Goal: Information Seeking & Learning: Learn about a topic

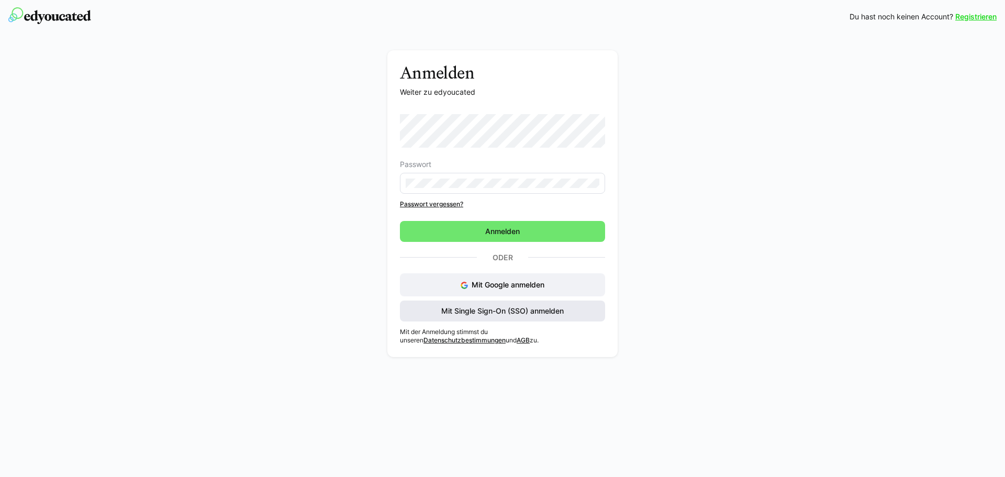
click at [499, 312] on span "Mit Single Sign-On (SSO) anmelden" at bounding box center [503, 311] width 126 height 10
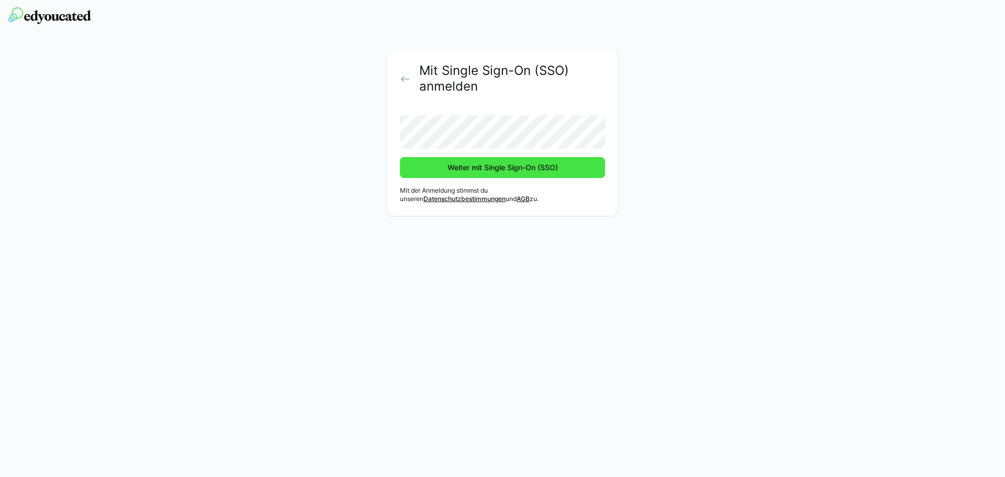
click at [485, 175] on span "Weiter mit Single Sign-On (SSO)" at bounding box center [502, 167] width 205 height 21
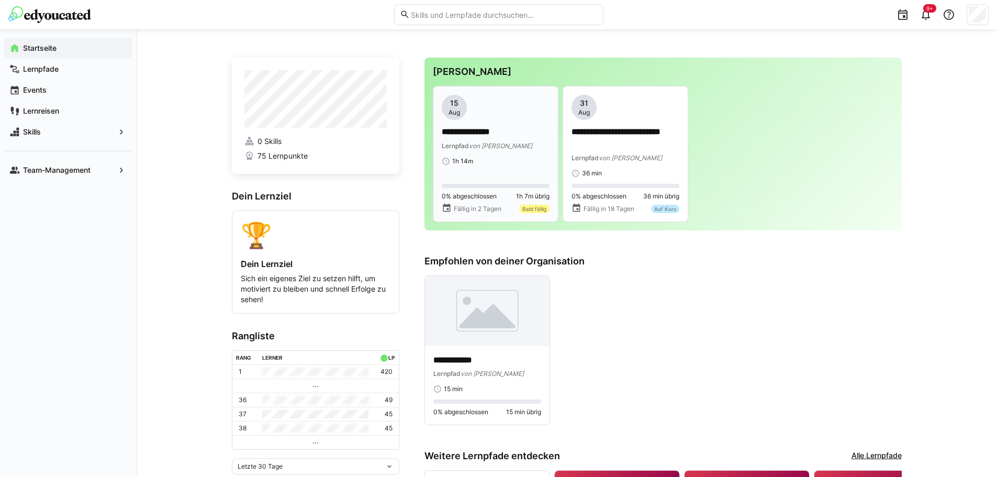
click at [509, 150] on div "Lernpfad von [PERSON_NAME]" at bounding box center [496, 145] width 108 height 10
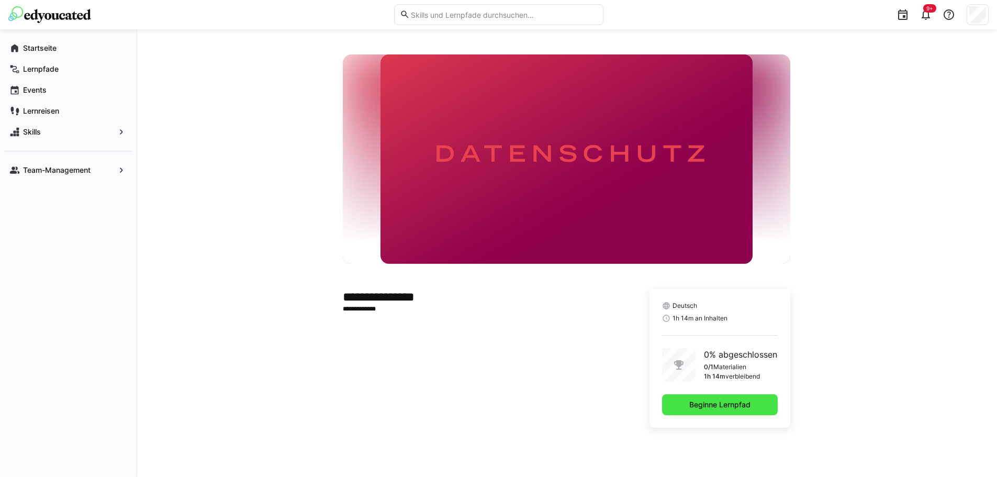
click at [715, 404] on span "Beginne Lernpfad" at bounding box center [720, 404] width 64 height 10
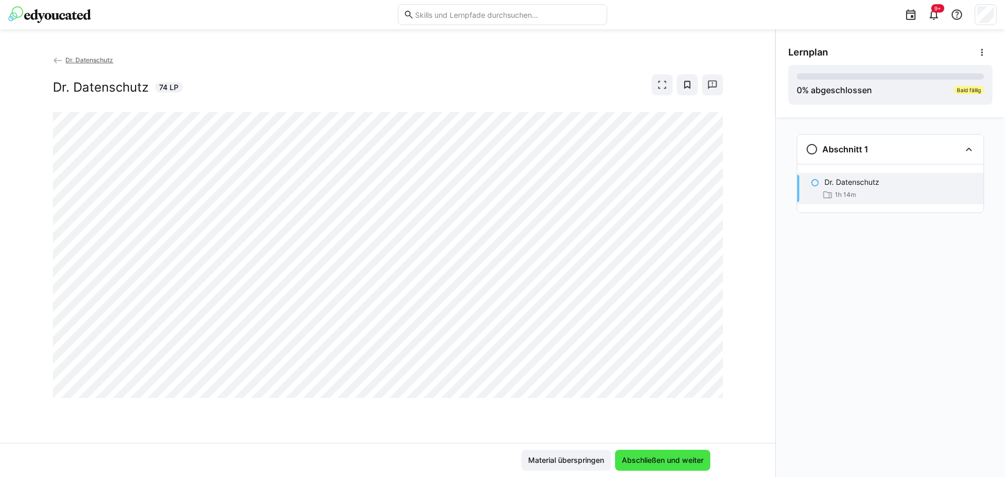
click at [651, 459] on span "Abschließen und weiter" at bounding box center [662, 460] width 85 height 10
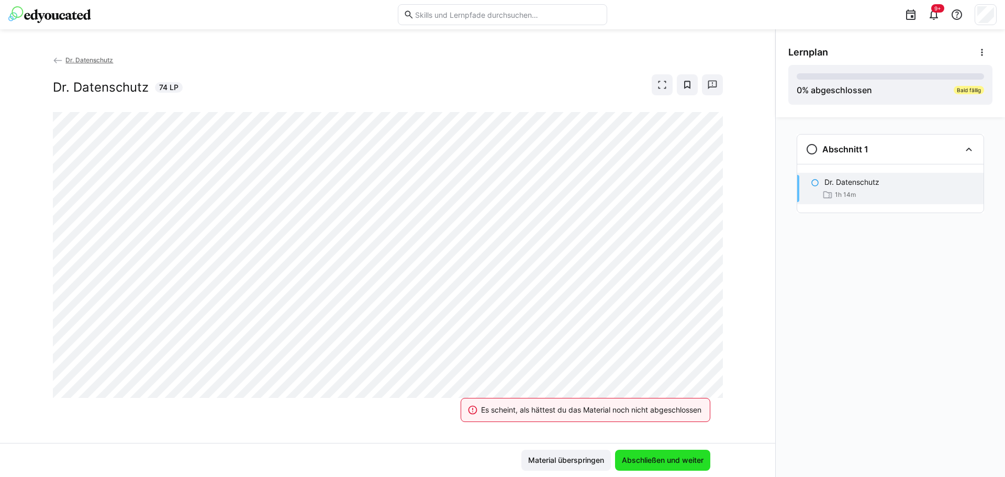
click at [658, 459] on span "Abschließen und weiter" at bounding box center [662, 460] width 85 height 10
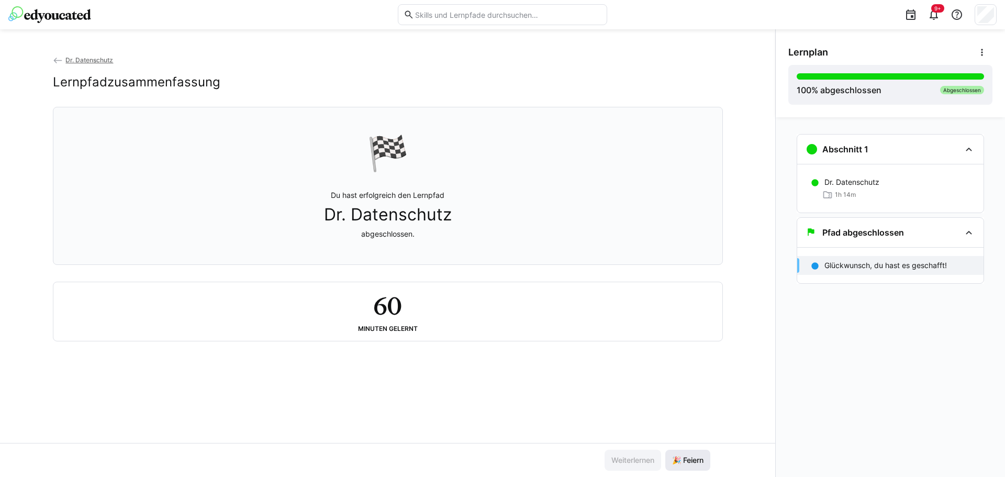
click at [693, 459] on span "🎉 Feiern" at bounding box center [688, 460] width 35 height 10
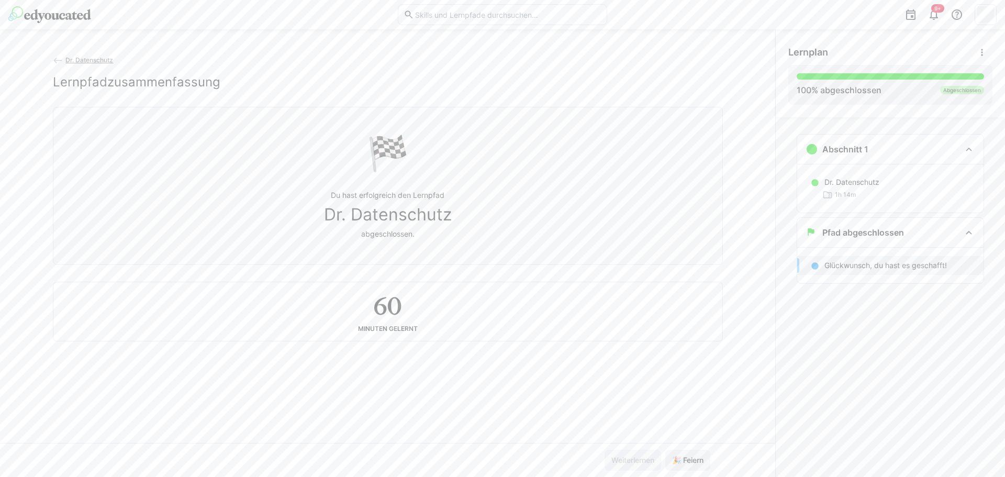
click at [769, 362] on div "Dr. Datenschutz Lernpfadzusammenfassung 🏁 Du hast erfolgreich den Lernpfad Dr. …" at bounding box center [387, 248] width 775 height 388
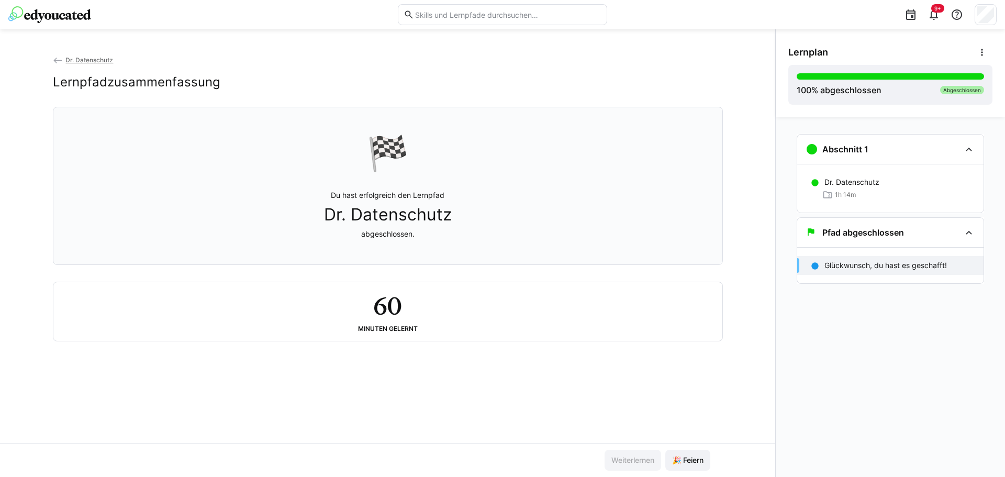
click at [395, 332] on div "Minuten gelernt" at bounding box center [388, 328] width 60 height 7
drag, startPoint x: 390, startPoint y: 313, endPoint x: 365, endPoint y: 299, distance: 29.0
click at [365, 299] on div "60 Minuten gelernt" at bounding box center [388, 312] width 652 height 42
click at [463, 315] on div "60 Minuten gelernt" at bounding box center [388, 312] width 652 height 42
click at [66, 17] on img at bounding box center [49, 14] width 83 height 17
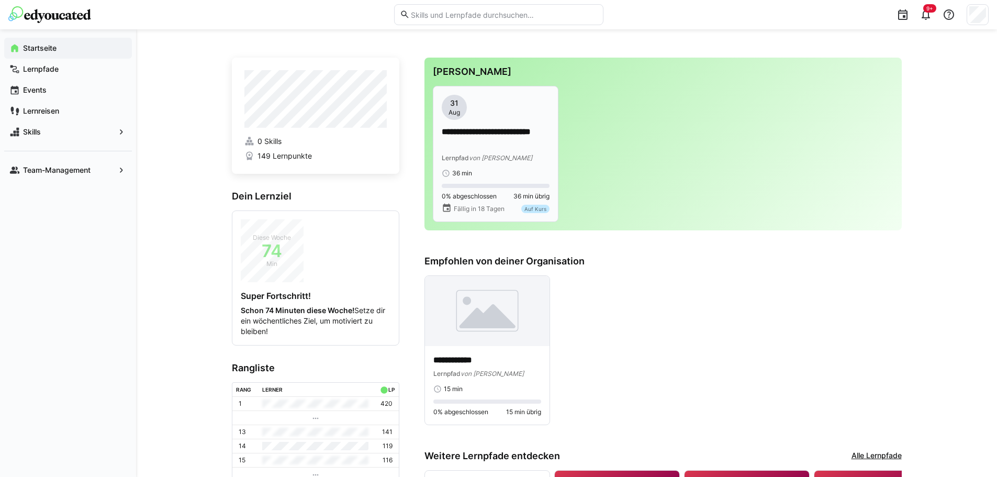
click at [501, 158] on span "von Krongaard" at bounding box center [500, 158] width 63 height 8
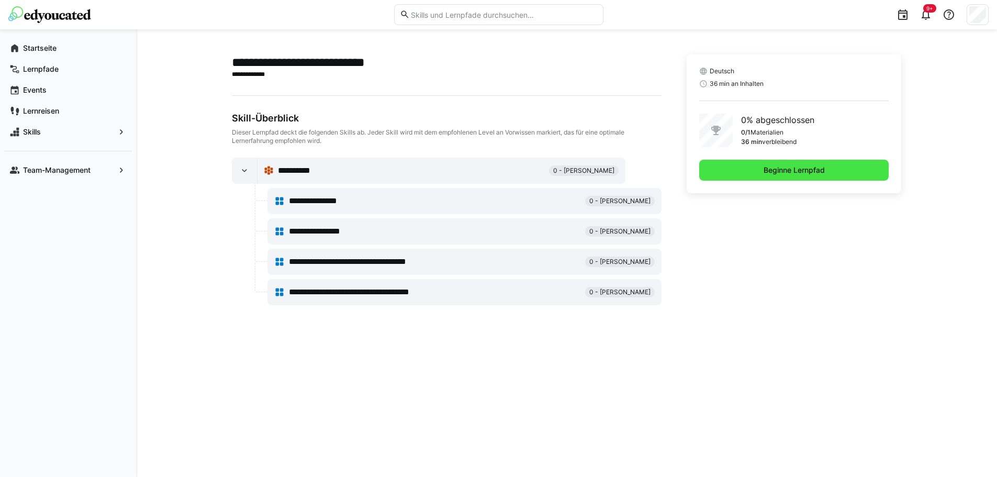
click at [778, 171] on span "Beginne Lernpfad" at bounding box center [794, 170] width 64 height 10
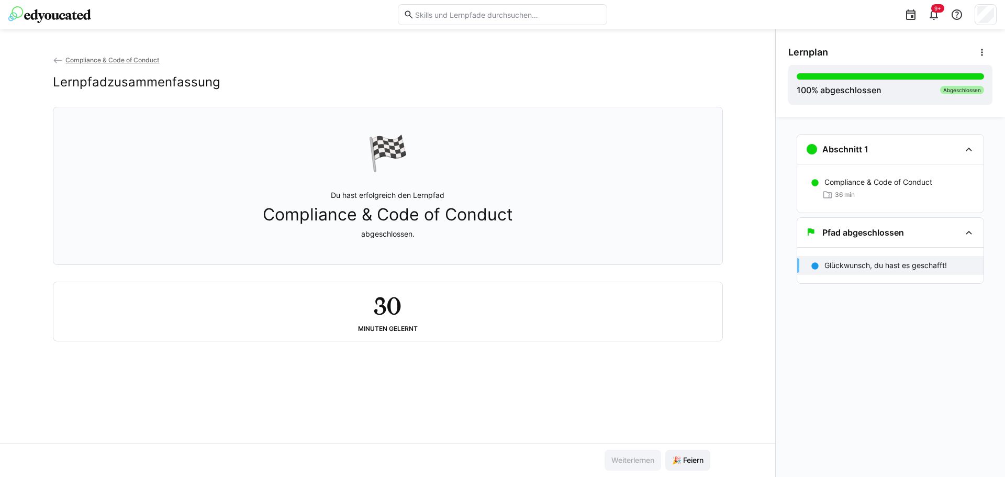
click at [58, 16] on img at bounding box center [49, 14] width 83 height 17
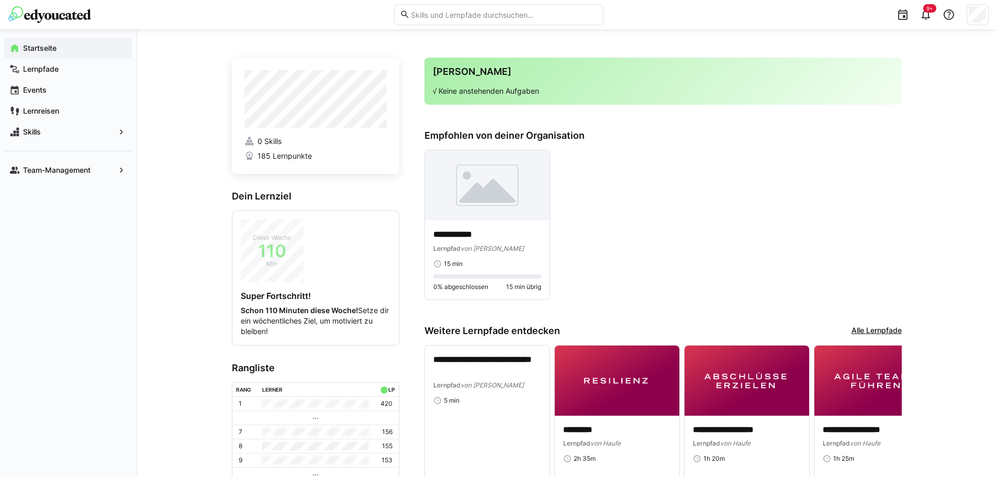
click at [0, 0] on app-navigation-label "Startseite" at bounding box center [0, 0] width 0 height 0
click at [679, 213] on div "**********" at bounding box center [663, 225] width 477 height 150
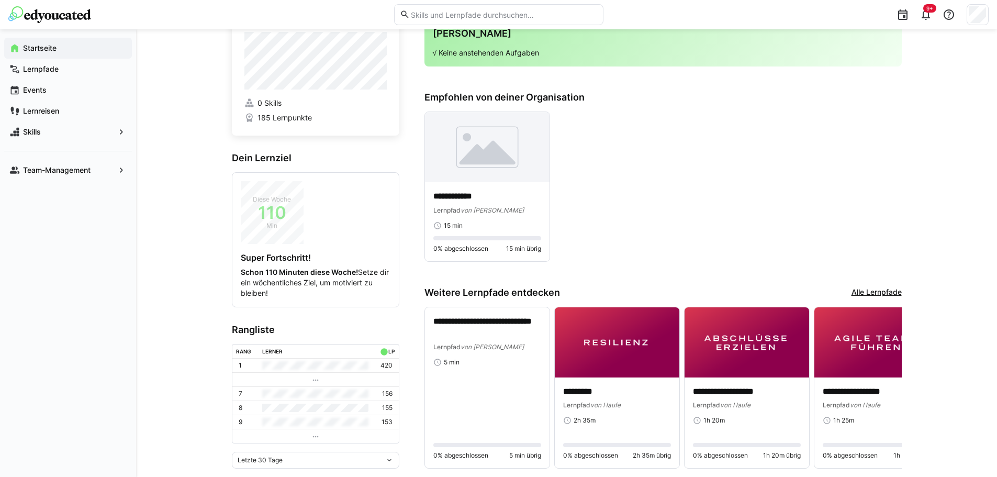
scroll to position [69, 0]
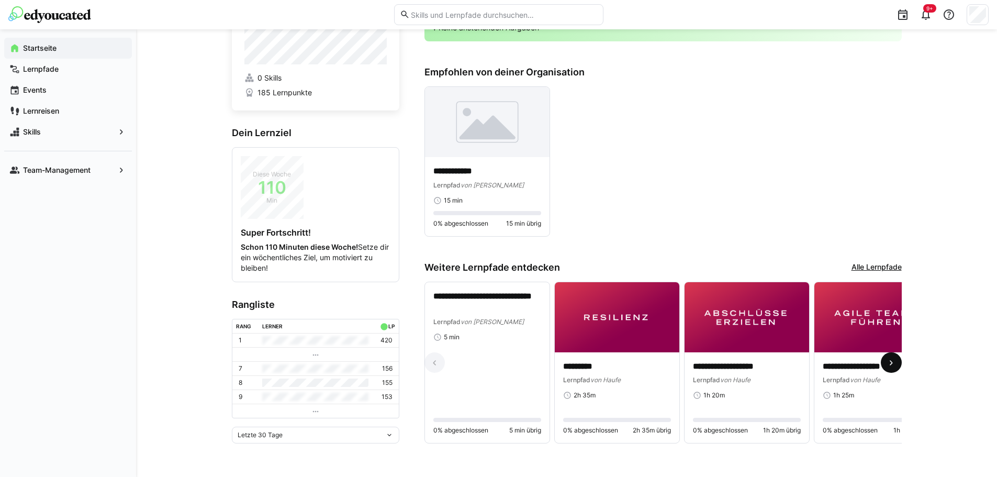
click at [890, 358] on eds-icon at bounding box center [891, 363] width 10 height 10
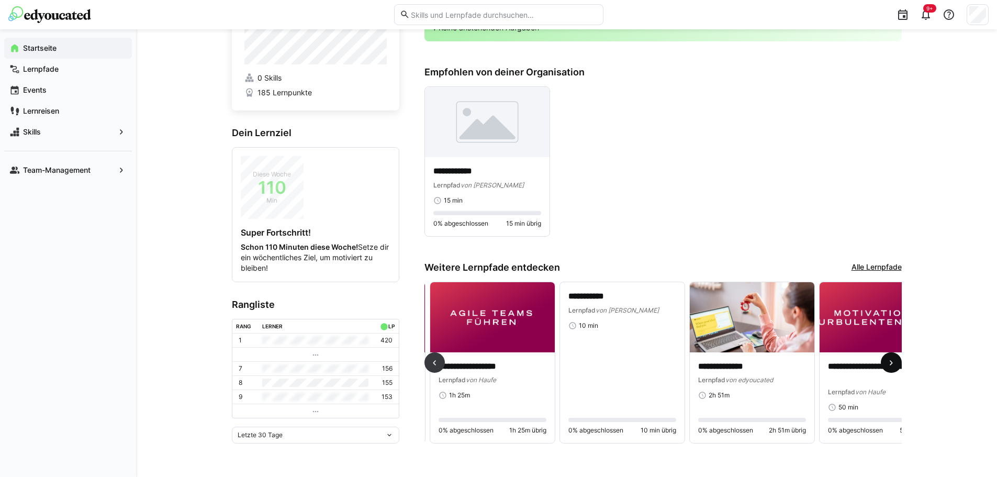
click at [890, 358] on eds-icon at bounding box center [891, 363] width 10 height 10
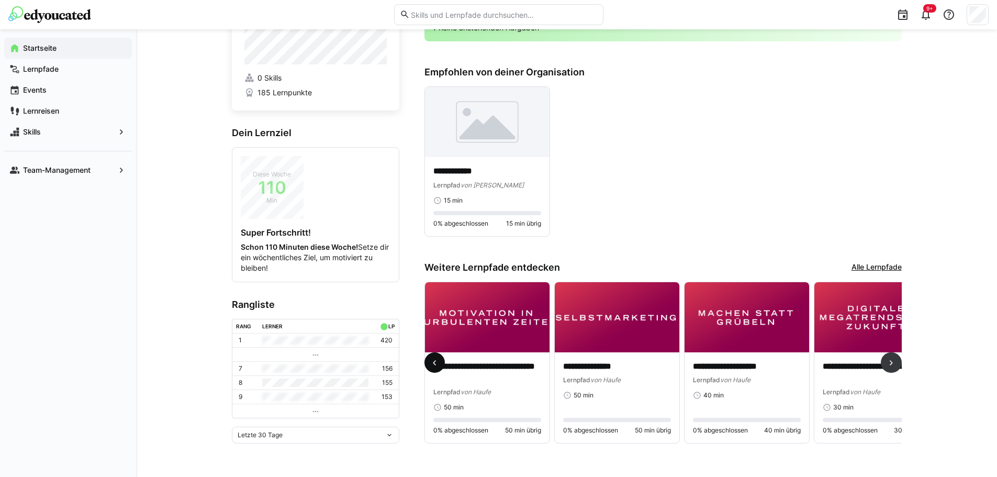
click at [429, 359] on eds-icon at bounding box center [434, 363] width 10 height 10
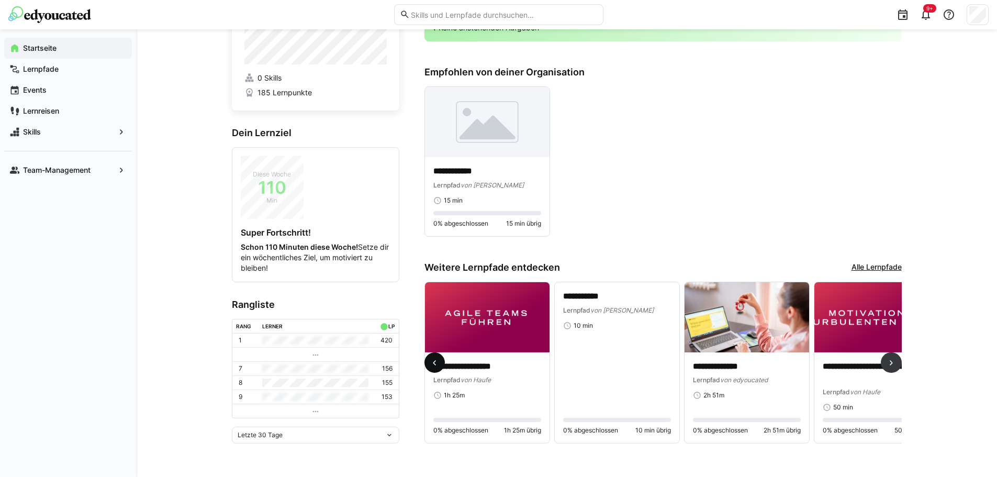
click at [429, 359] on eds-icon at bounding box center [434, 363] width 10 height 10
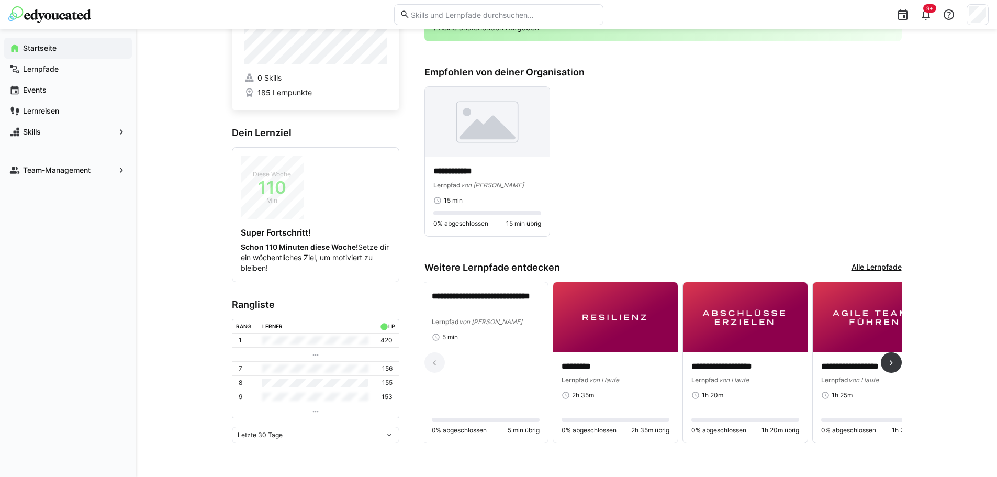
scroll to position [0, 0]
click at [893, 361] on eds-icon at bounding box center [891, 363] width 10 height 10
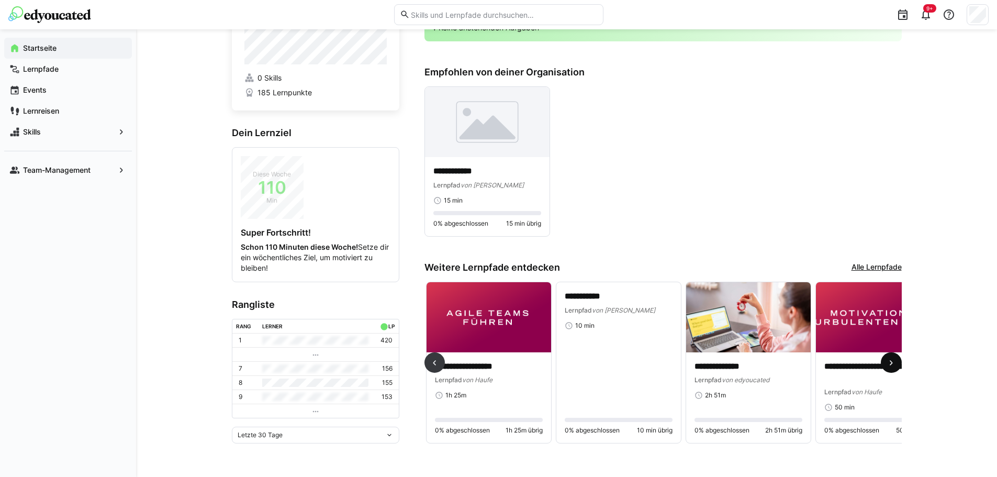
scroll to position [0, 389]
click at [893, 361] on eds-icon at bounding box center [891, 363] width 10 height 10
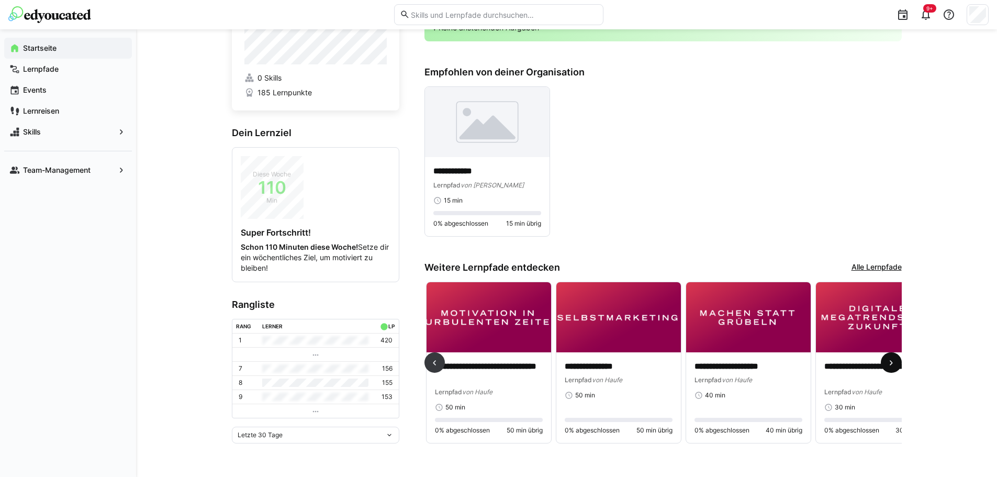
scroll to position [0, 779]
click at [431, 360] on eds-icon at bounding box center [434, 363] width 10 height 10
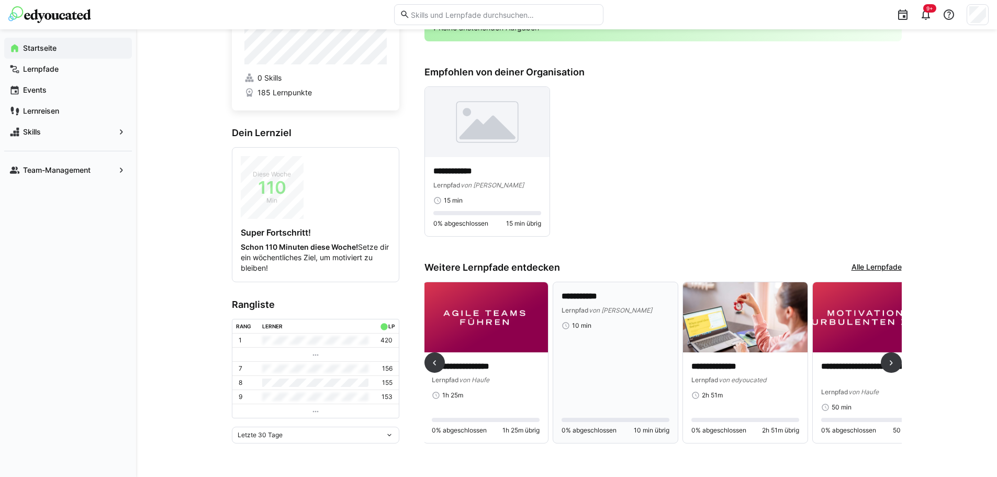
scroll to position [0, 389]
click at [761, 363] on p "**********" at bounding box center [747, 367] width 108 height 12
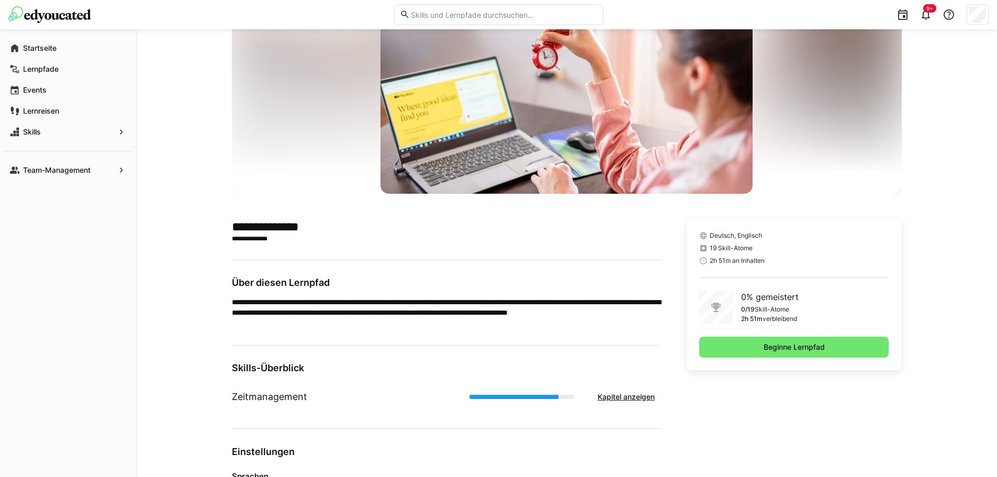
scroll to position [192, 0]
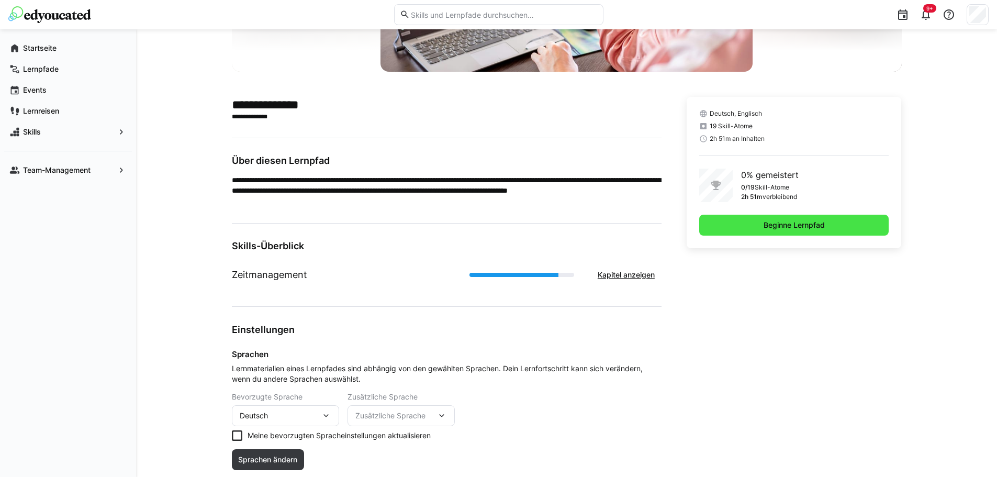
click at [765, 218] on span "Beginne Lernpfad" at bounding box center [794, 225] width 190 height 21
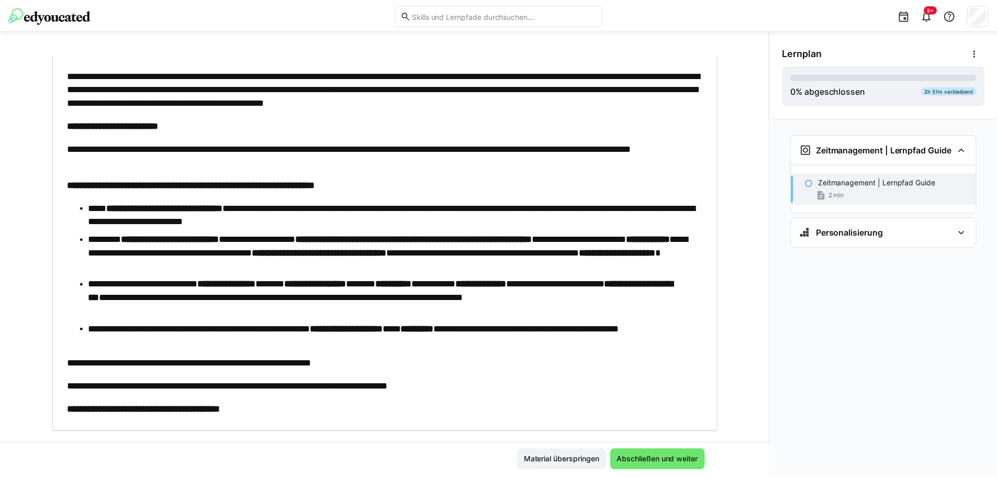
scroll to position [227, 0]
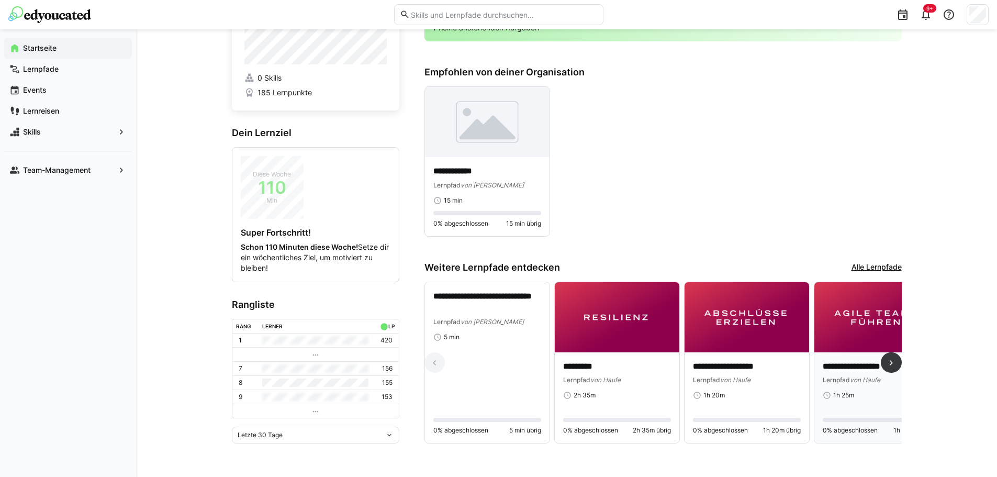
scroll to position [69, 0]
click at [889, 358] on eds-icon at bounding box center [891, 363] width 10 height 10
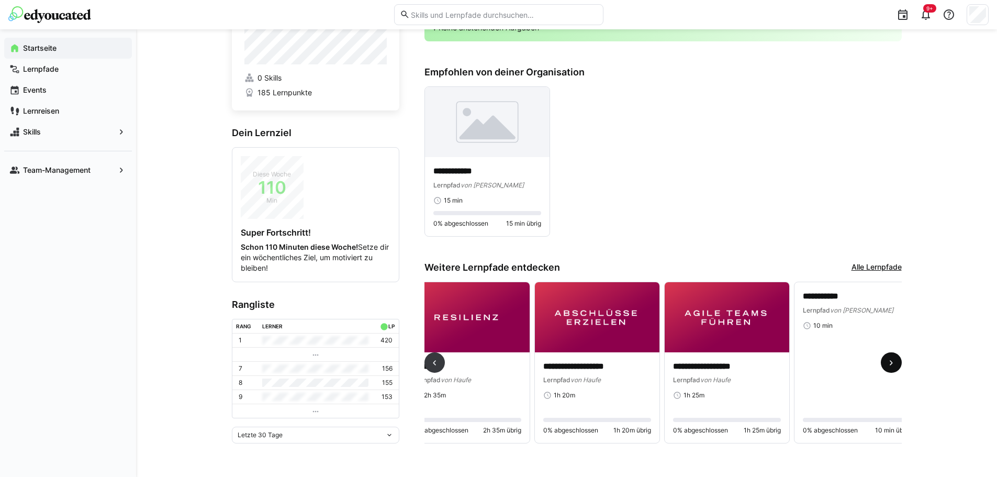
click at [889, 358] on eds-icon at bounding box center [891, 363] width 10 height 10
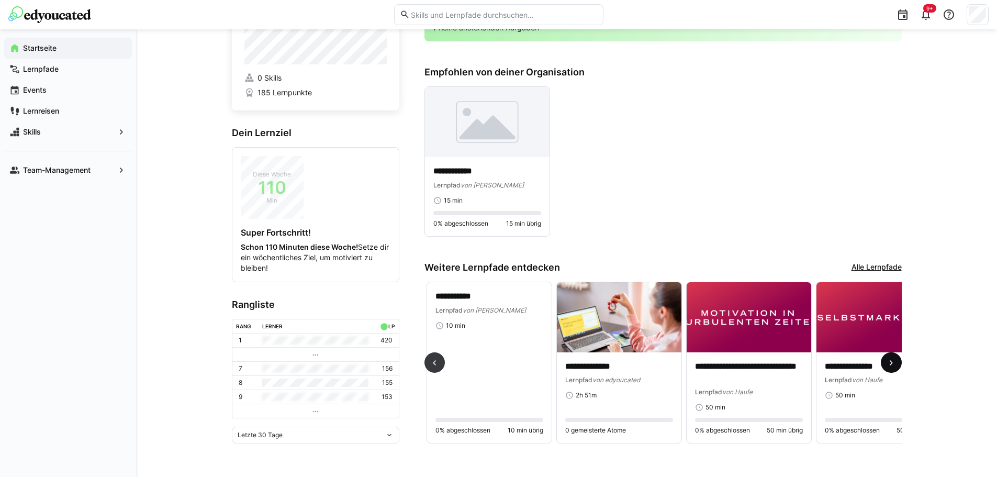
click at [889, 358] on eds-icon at bounding box center [891, 363] width 10 height 10
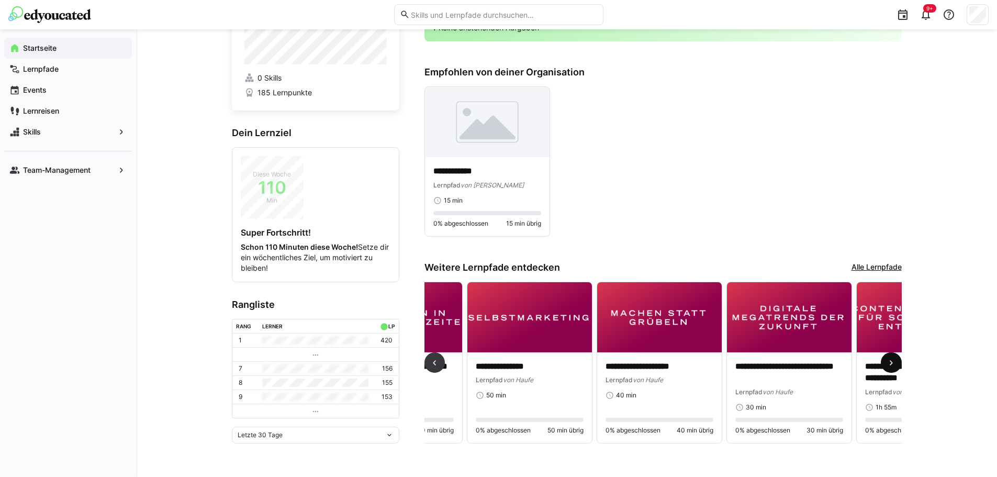
scroll to position [0, 909]
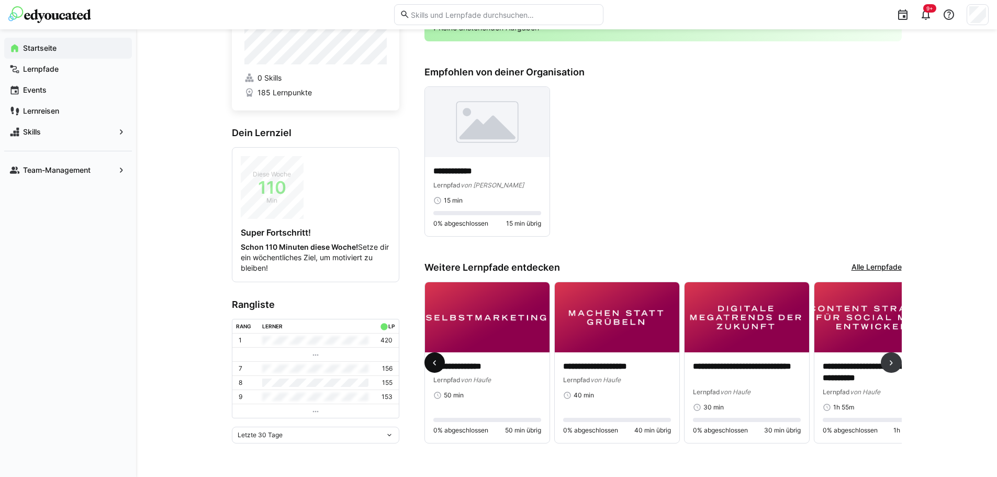
click at [427, 359] on span at bounding box center [435, 362] width 21 height 21
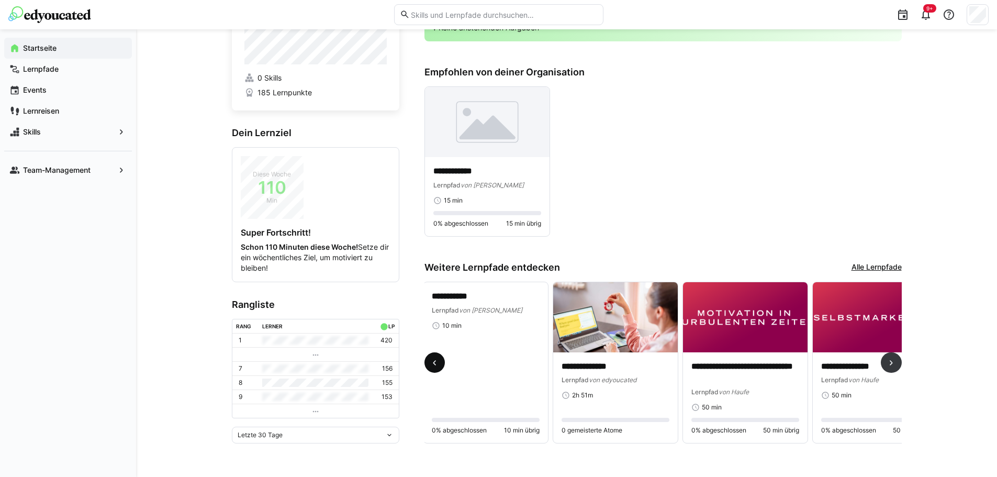
scroll to position [0, 519]
click at [765, 367] on p "**********" at bounding box center [747, 373] width 108 height 24
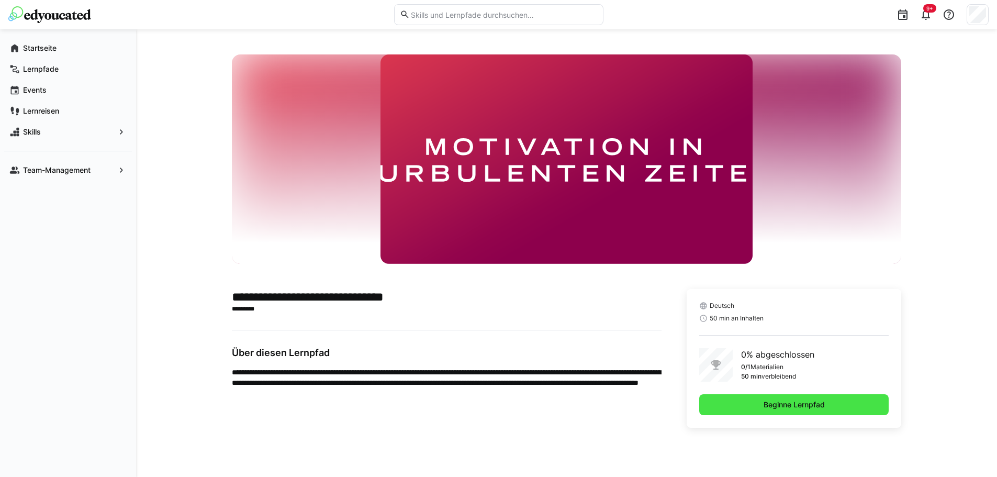
click at [784, 405] on span "Beginne Lernpfad" at bounding box center [794, 404] width 64 height 10
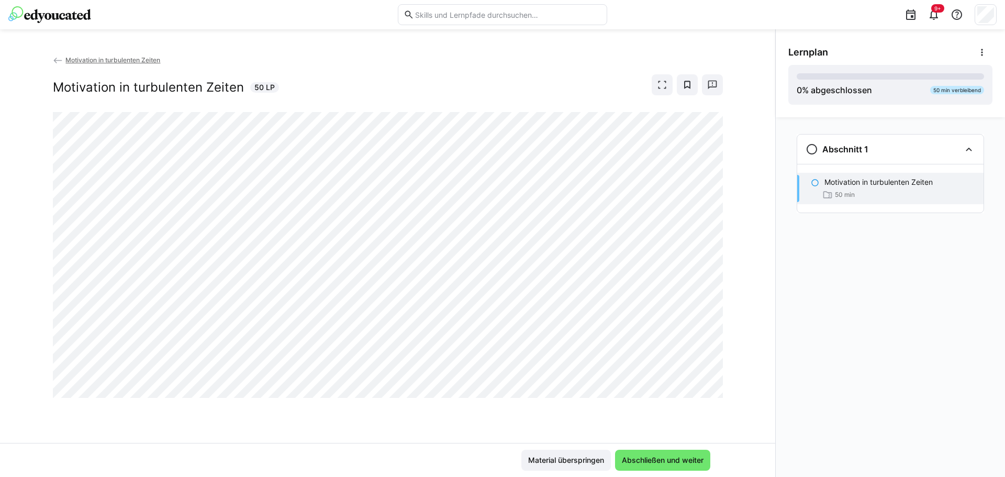
drag, startPoint x: 639, startPoint y: 403, endPoint x: 667, endPoint y: 404, distance: 27.7
click at [649, 404] on div "Motivation in turbulenten Zeiten Motivation in turbulenten Zeiten 50 LP" at bounding box center [387, 248] width 775 height 388
click at [675, 402] on div "Motivation in turbulenten Zeiten Motivation in turbulenten Zeiten 50 LP" at bounding box center [387, 248] width 775 height 388
click at [43, 16] on img at bounding box center [49, 14] width 83 height 17
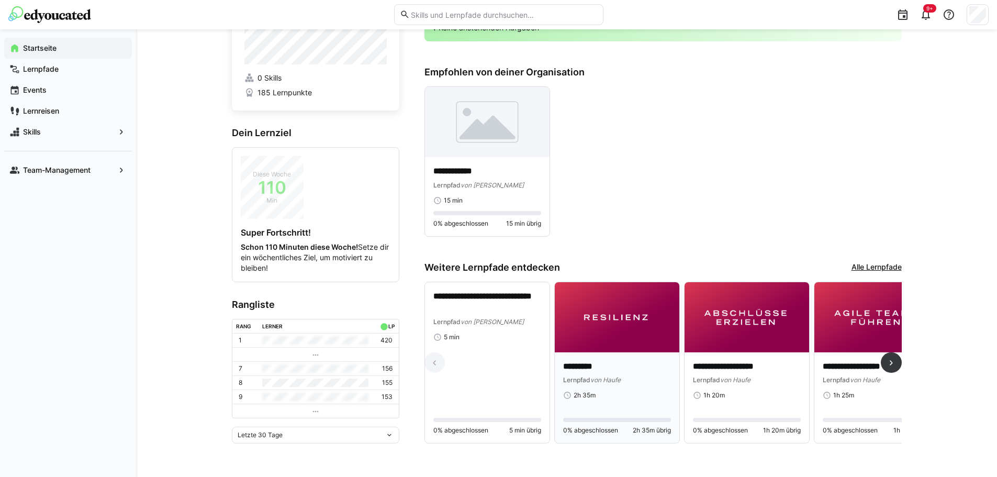
scroll to position [69, 0]
click at [886, 358] on eds-icon at bounding box center [891, 363] width 10 height 10
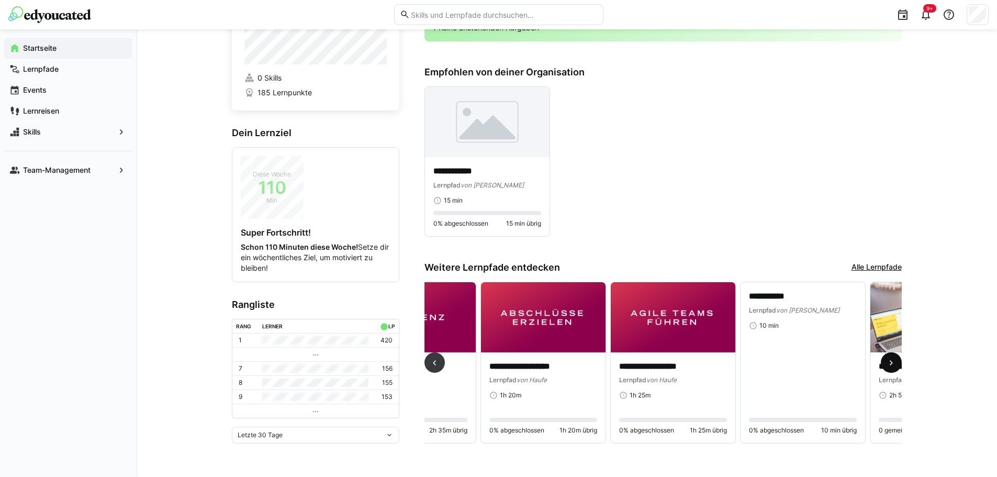
click at [886, 358] on eds-icon at bounding box center [891, 363] width 10 height 10
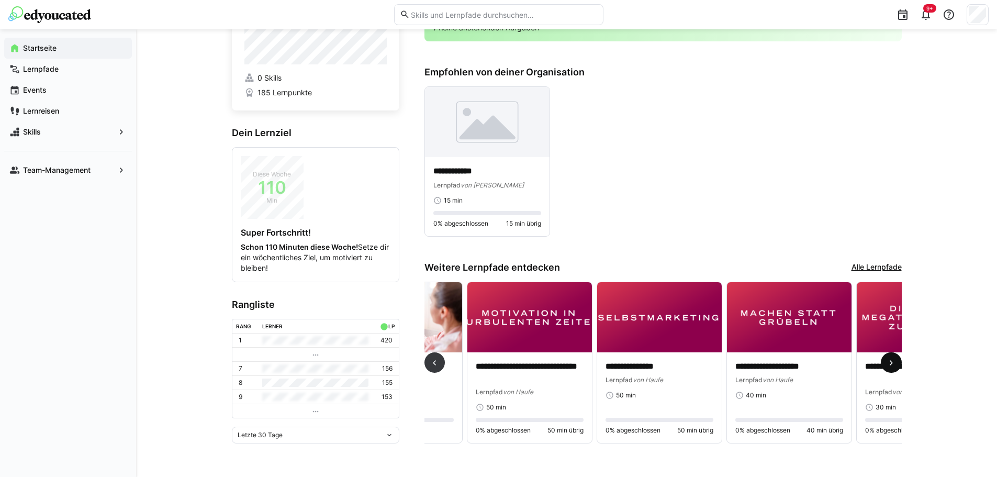
scroll to position [0, 779]
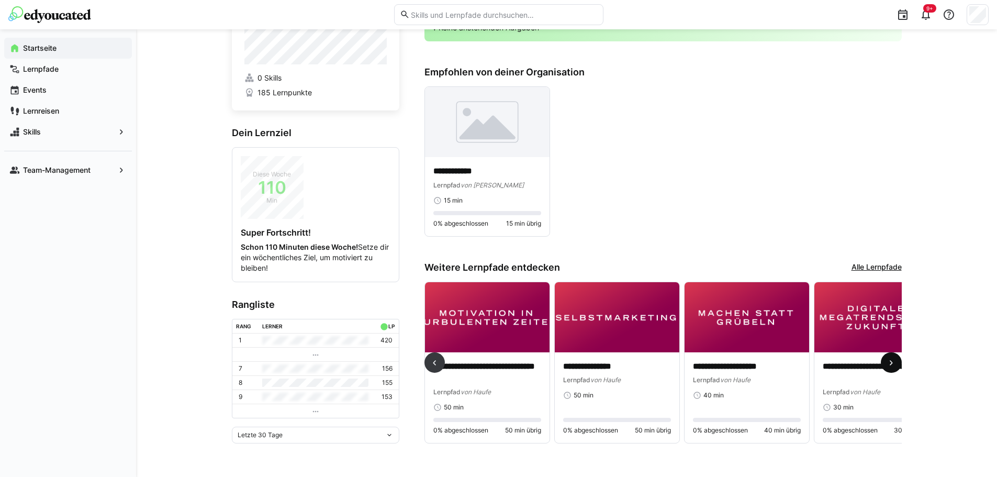
click at [886, 358] on eds-icon at bounding box center [891, 363] width 10 height 10
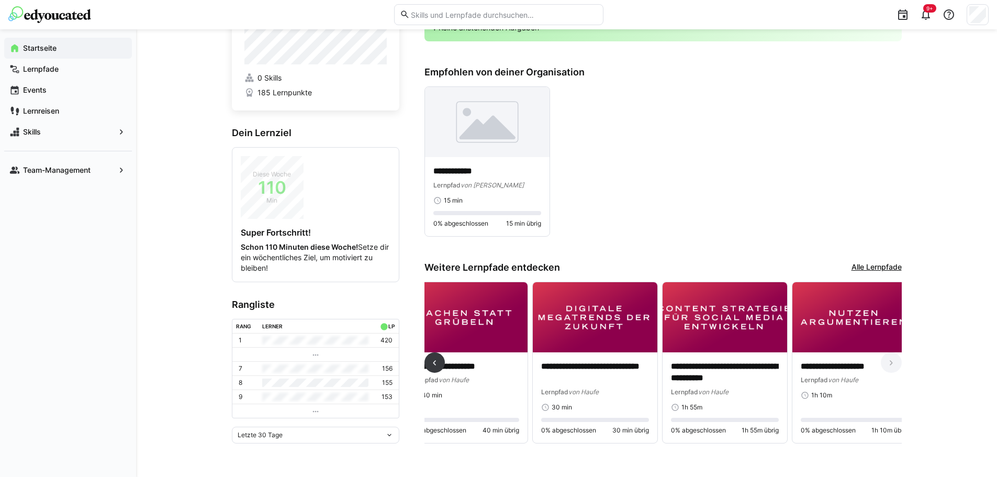
scroll to position [0, 1076]
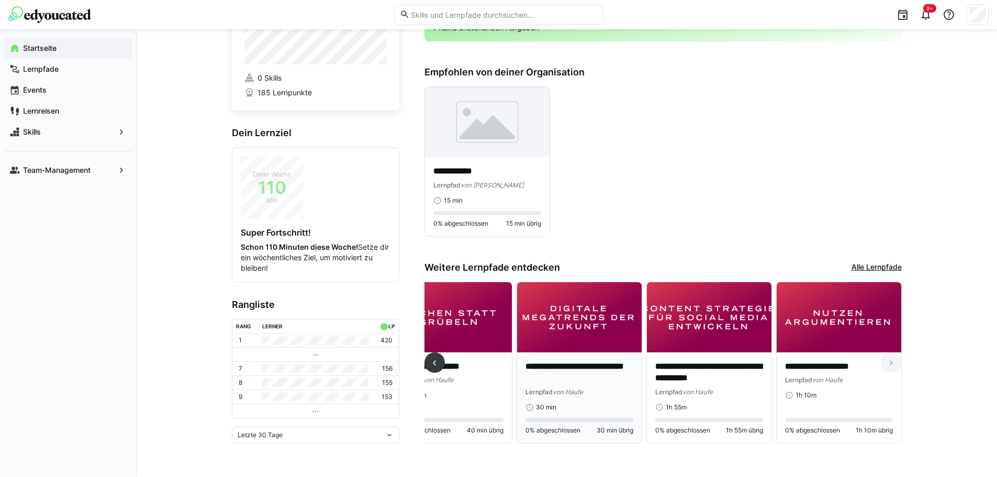
click at [545, 361] on p "**********" at bounding box center [580, 373] width 108 height 24
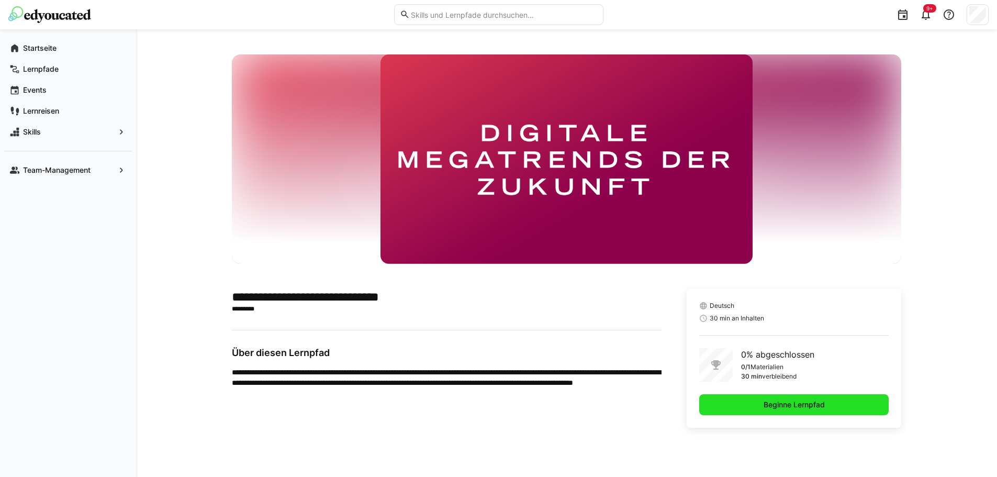
click at [780, 407] on span "Beginne Lernpfad" at bounding box center [794, 404] width 64 height 10
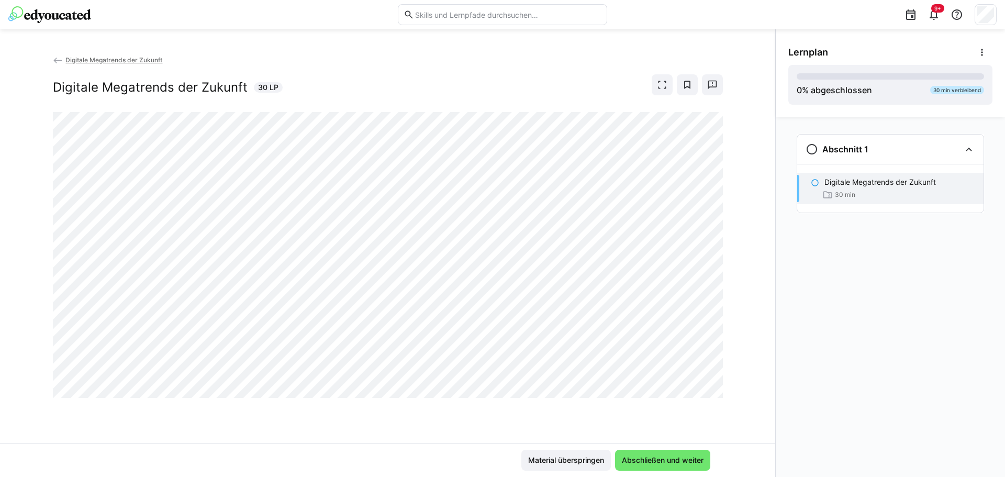
click at [1003, 135] on div "Abschnitt 1 Digitale Megatrends der Zukunft 30 min" at bounding box center [890, 297] width 229 height 360
click at [804, 226] on app-classroom-navigation "Abschnitt 1 Digitale Megatrends der Zukunft 30 min" at bounding box center [890, 188] width 204 height 116
